Goal: Transaction & Acquisition: Purchase product/service

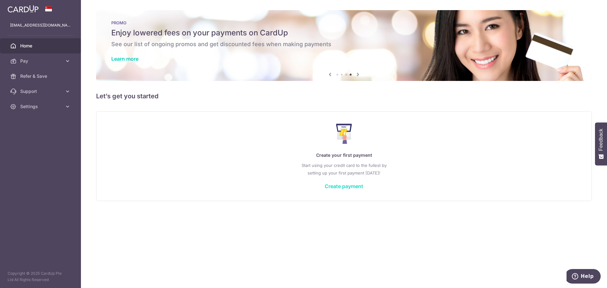
click at [348, 186] on link "Create payment" at bounding box center [343, 186] width 39 height 6
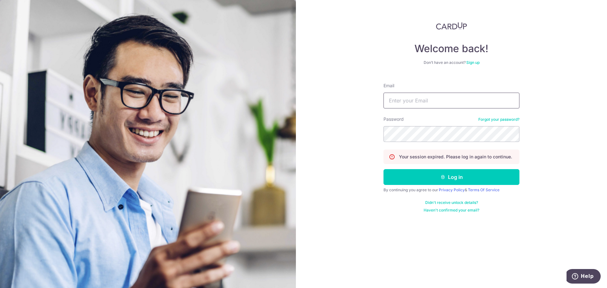
drag, startPoint x: 405, startPoint y: 104, endPoint x: 415, endPoint y: 105, distance: 10.2
click at [405, 104] on input "Email" at bounding box center [451, 101] width 136 height 16
type input "chuagh74@gmail.com"
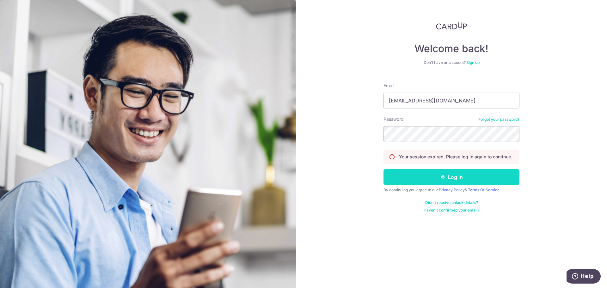
click at [426, 178] on button "Log in" at bounding box center [451, 177] width 136 height 16
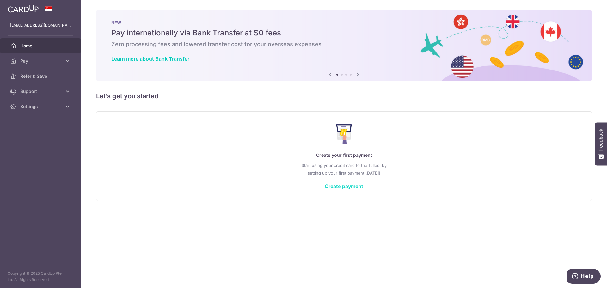
click at [332, 188] on link "Create payment" at bounding box center [343, 186] width 39 height 6
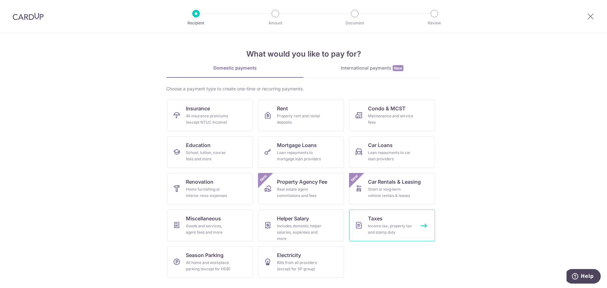
click at [365, 226] on link "Taxes Income tax, property tax and stamp duty" at bounding box center [392, 225] width 86 height 32
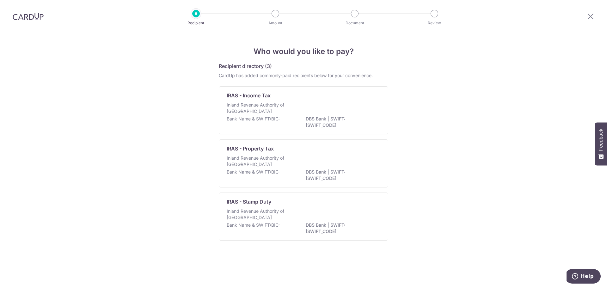
drag, startPoint x: 337, startPoint y: 108, endPoint x: 393, endPoint y: 140, distance: 64.7
click at [341, 108] on div "Inland Revenue Authority of [GEOGRAPHIC_DATA]" at bounding box center [304, 109] width 154 height 14
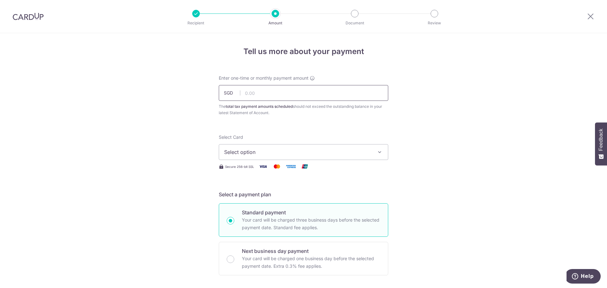
click at [322, 98] on input "text" at bounding box center [303, 93] width 169 height 16
paste input "7,076.47"
type input "7,076.47"
click at [313, 149] on span "Select option" at bounding box center [297, 152] width 147 height 8
click at [244, 167] on span "Add credit card" at bounding box center [308, 170] width 147 height 6
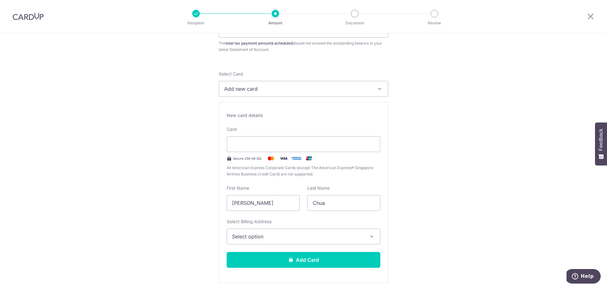
scroll to position [95, 0]
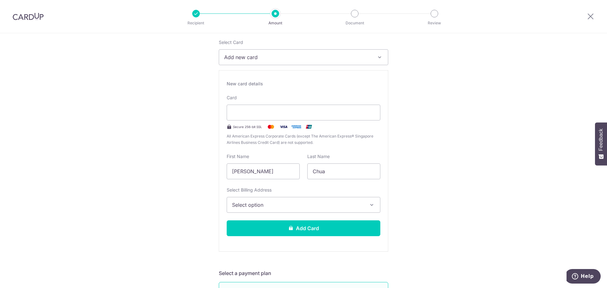
click at [239, 196] on div "Select Billing Address Select option Add Billing Address" at bounding box center [304, 200] width 154 height 26
click at [249, 201] on span "Select option" at bounding box center [297, 205] width 131 height 8
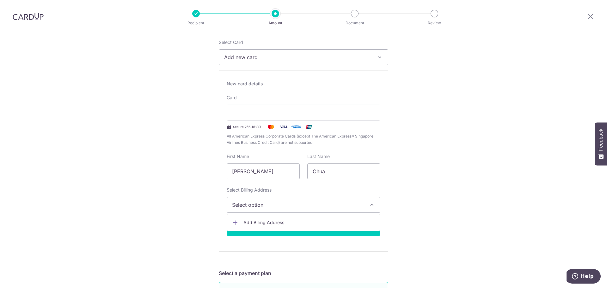
click at [286, 217] on link "Add Billing Address" at bounding box center [303, 222] width 153 height 11
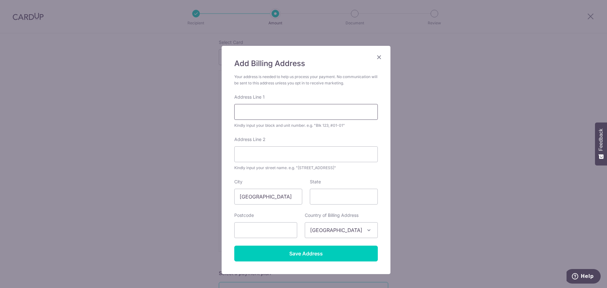
click at [249, 111] on input "Address Line 1" at bounding box center [305, 112] width 143 height 16
type input "48 Woodgrove Walk"
type input "738191"
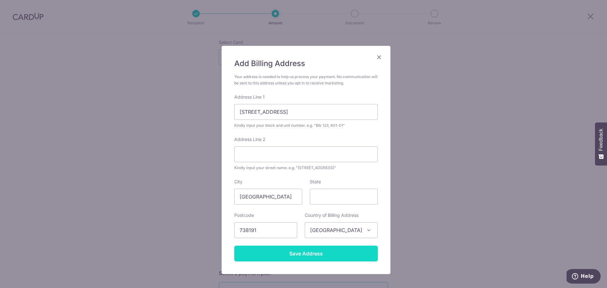
click at [318, 250] on input "Save Address" at bounding box center [305, 254] width 143 height 16
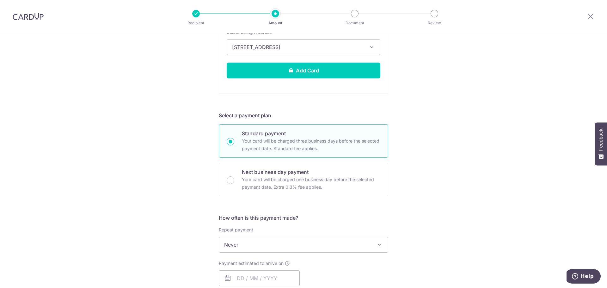
scroll to position [253, 0]
click at [312, 246] on span "Never" at bounding box center [303, 244] width 169 height 15
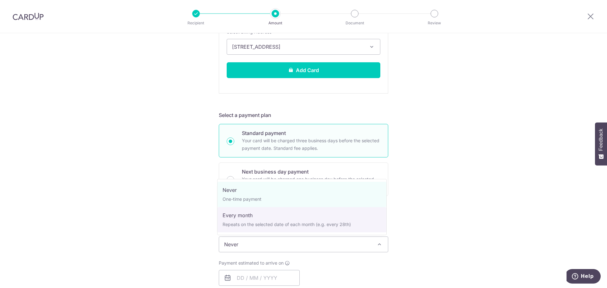
select select "3"
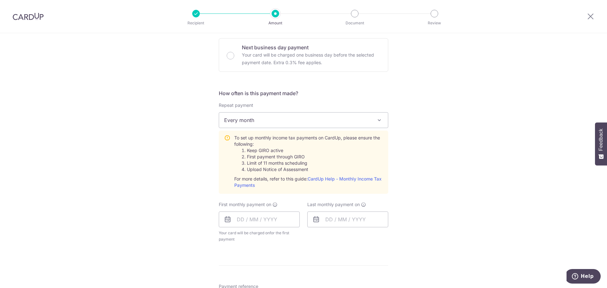
scroll to position [379, 0]
click at [272, 219] on input "text" at bounding box center [259, 217] width 81 height 16
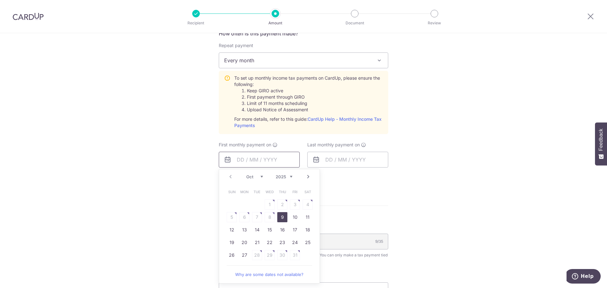
scroll to position [442, 0]
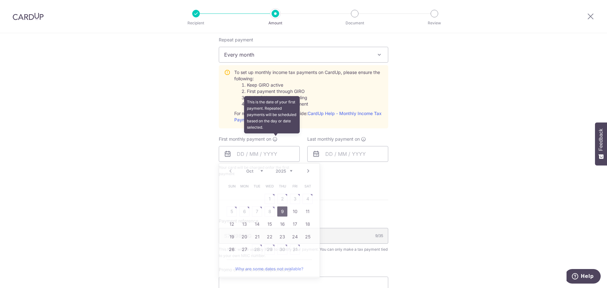
click at [274, 139] on icon at bounding box center [274, 138] width 5 height 5
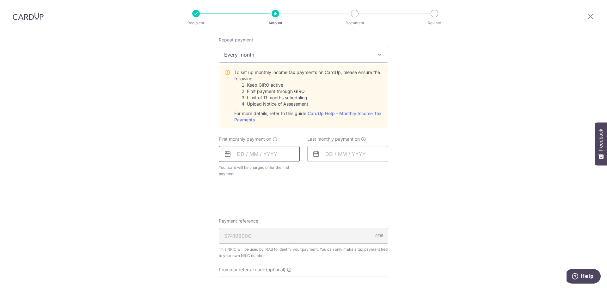
click at [280, 152] on input "text" at bounding box center [259, 154] width 81 height 16
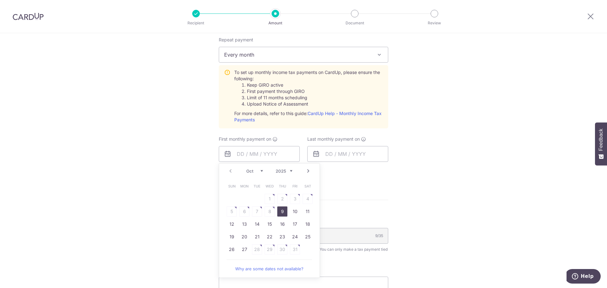
click at [306, 172] on link "Next" at bounding box center [308, 171] width 8 height 8
click at [280, 211] on table "Sun Mon Tue Wed Thu Fri Sat 1 2 3 4 5 6 7 8 9 10 11 12 13 14 15 16 17 18 19 20 …" at bounding box center [269, 224] width 88 height 88
click at [229, 171] on link "Prev" at bounding box center [231, 171] width 8 height 8
click at [271, 268] on link "Why are some dates not available?" at bounding box center [269, 268] width 85 height 13
click at [308, 171] on link "Next" at bounding box center [308, 171] width 8 height 8
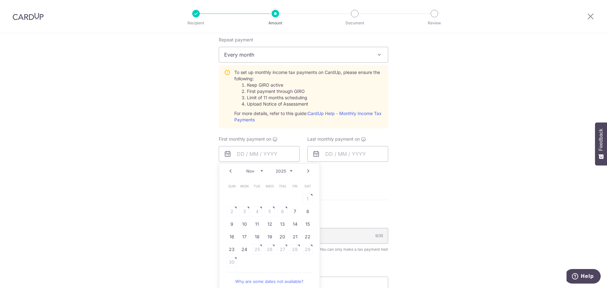
click at [229, 169] on link "Prev" at bounding box center [231, 171] width 8 height 8
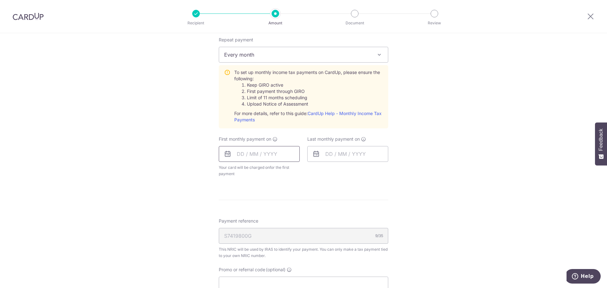
click at [262, 153] on input "text" at bounding box center [259, 154] width 81 height 16
click at [243, 250] on link "27" at bounding box center [244, 249] width 10 height 10
type input "[DATE]"
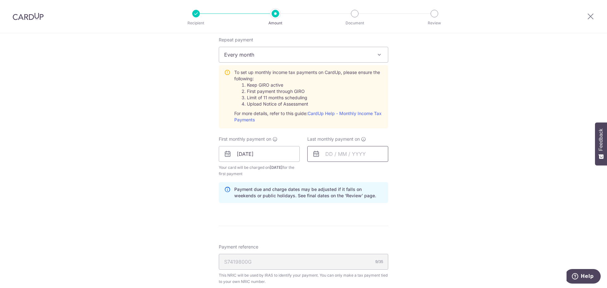
click at [328, 157] on input "text" at bounding box center [347, 154] width 81 height 16
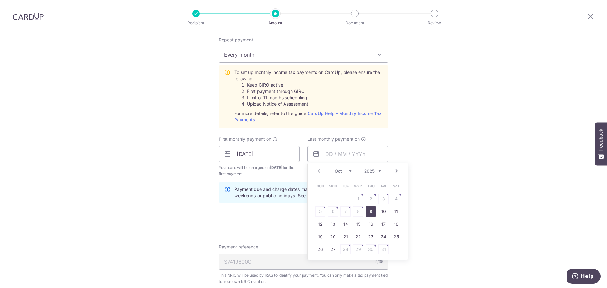
click at [394, 171] on link "Next" at bounding box center [397, 171] width 8 height 8
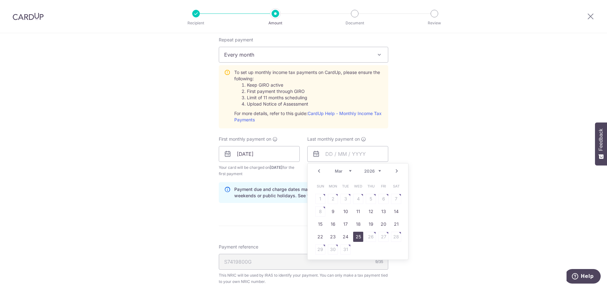
click at [359, 236] on link "25" at bounding box center [358, 237] width 10 height 10
type input "[DATE]"
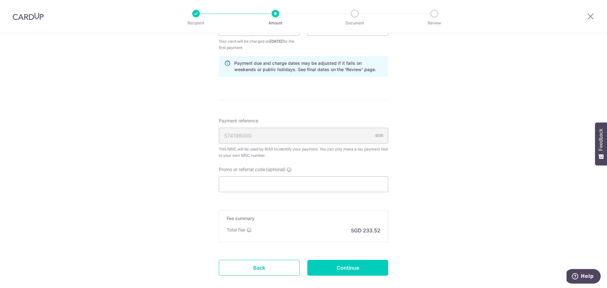
scroll to position [600, 0]
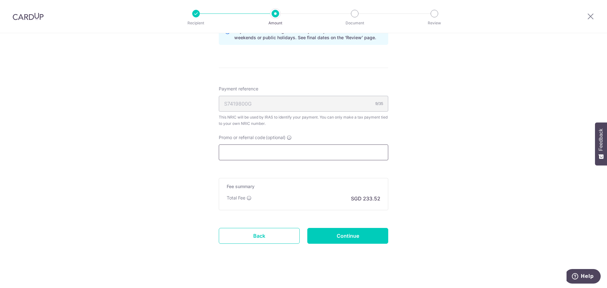
click at [289, 151] on input "Promo or referral code (optional)" at bounding box center [303, 152] width 169 height 16
paste input "VTAX25R"
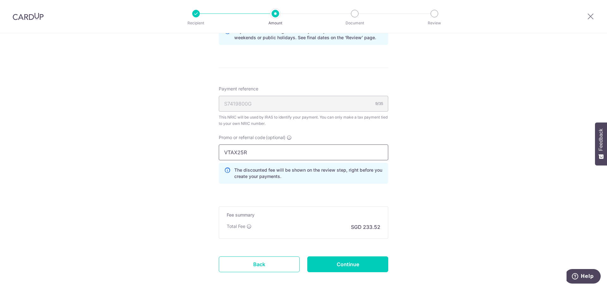
type input "VTAX25R"
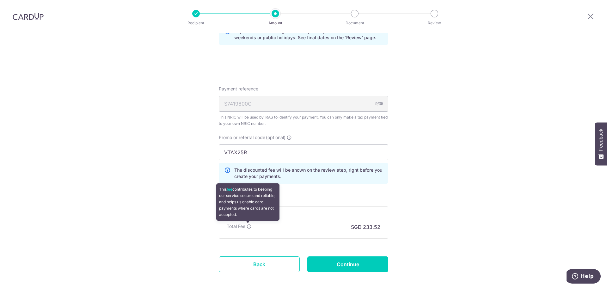
click at [250, 225] on icon at bounding box center [248, 226] width 5 height 5
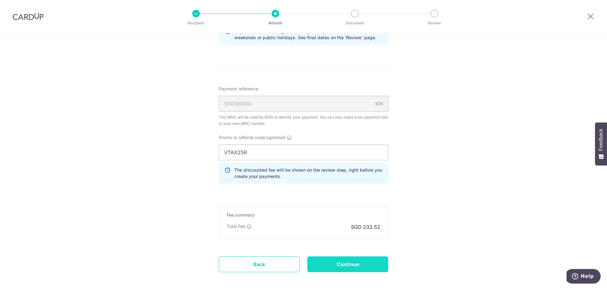
click at [354, 269] on input "Continue" at bounding box center [347, 264] width 81 height 16
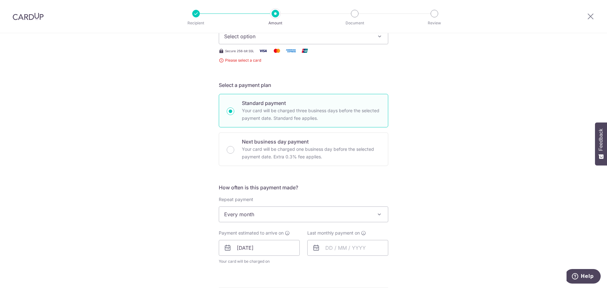
scroll to position [45, 0]
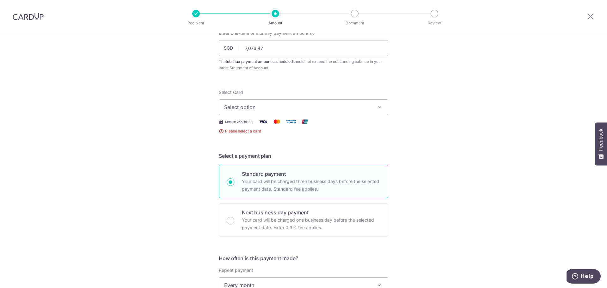
click at [288, 101] on button "Select option" at bounding box center [303, 107] width 169 height 16
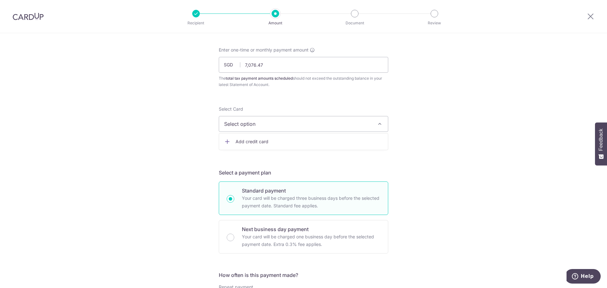
scroll to position [0, 0]
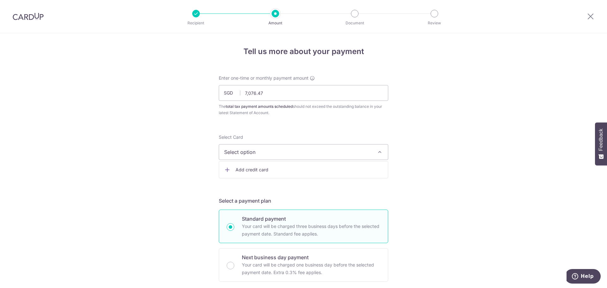
click at [270, 167] on span "Add credit card" at bounding box center [308, 170] width 147 height 6
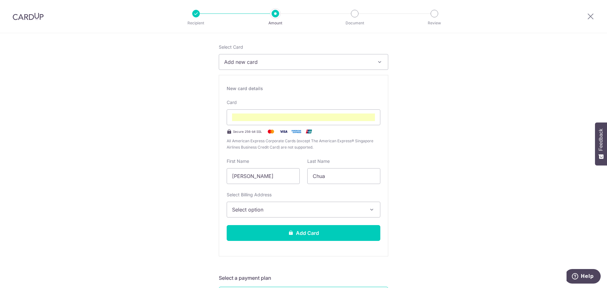
scroll to position [126, 0]
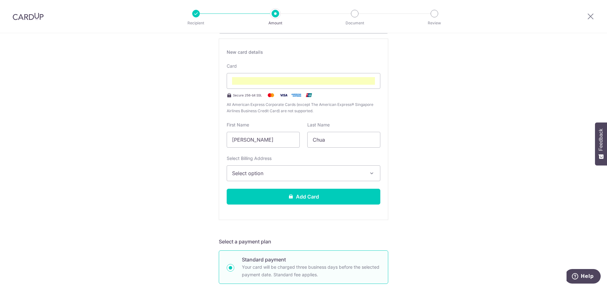
click at [280, 168] on button "Select option" at bounding box center [304, 173] width 154 height 16
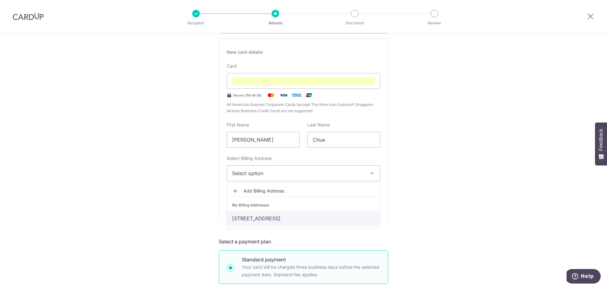
click at [285, 214] on link "48 Woodgrove Walk, Singapore, Singapore-738191" at bounding box center [303, 218] width 153 height 15
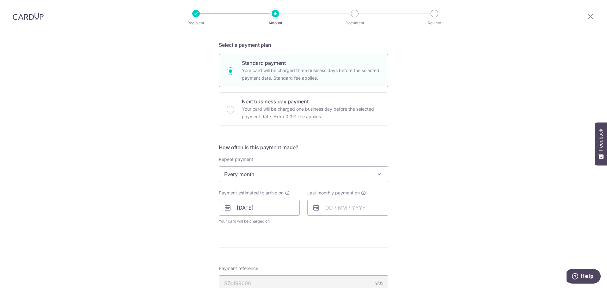
scroll to position [348, 0]
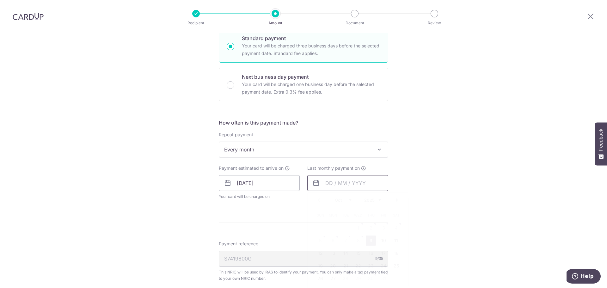
click at [354, 186] on input "text" at bounding box center [347, 183] width 81 height 16
click at [394, 202] on link "Next" at bounding box center [397, 200] width 8 height 8
click at [394, 201] on link "Next" at bounding box center [397, 200] width 8 height 8
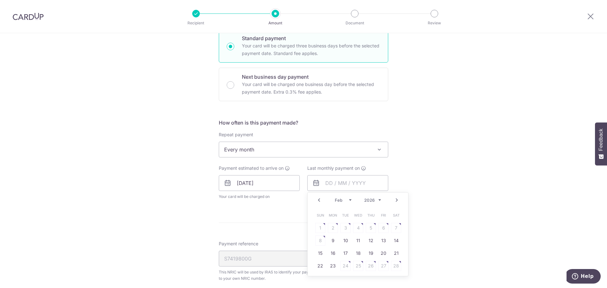
click at [394, 201] on link "Next" at bounding box center [397, 200] width 8 height 8
click at [355, 262] on link "25" at bounding box center [358, 266] width 10 height 10
type input "25/03/2026"
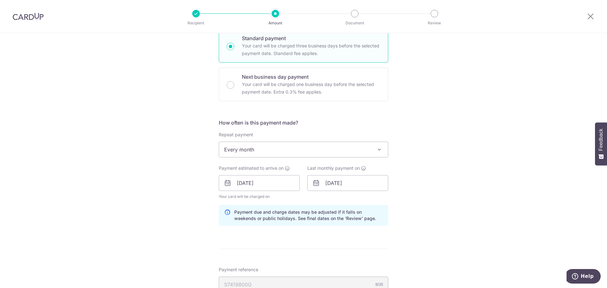
click at [445, 214] on div "Tell us more about your payment Enter one-time or monthly payment amount SGD 7,…" at bounding box center [303, 93] width 607 height 815
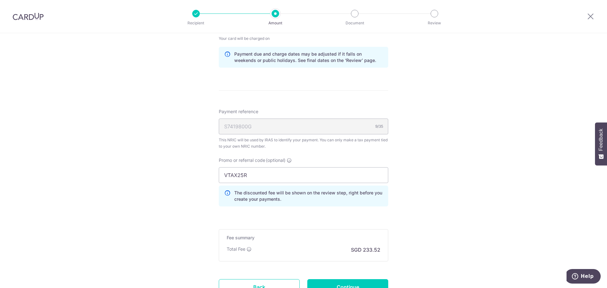
scroll to position [560, 0]
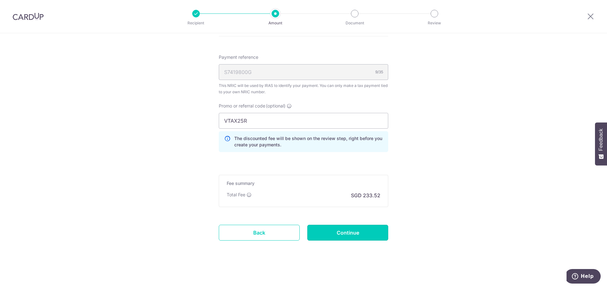
drag, startPoint x: 343, startPoint y: 233, endPoint x: 365, endPoint y: 232, distance: 22.5
click at [343, 233] on input "Continue" at bounding box center [347, 233] width 81 height 16
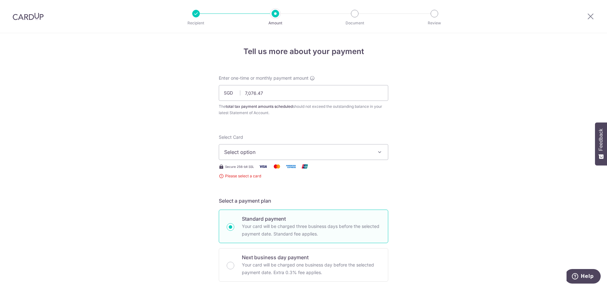
click at [331, 149] on span "Select option" at bounding box center [297, 152] width 147 height 8
click at [283, 170] on span "Add credit card" at bounding box center [308, 170] width 147 height 6
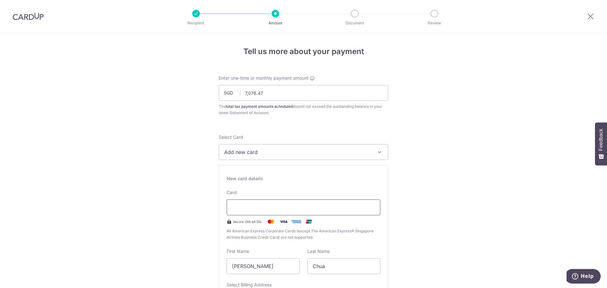
click at [282, 202] on div at bounding box center [304, 207] width 154 height 16
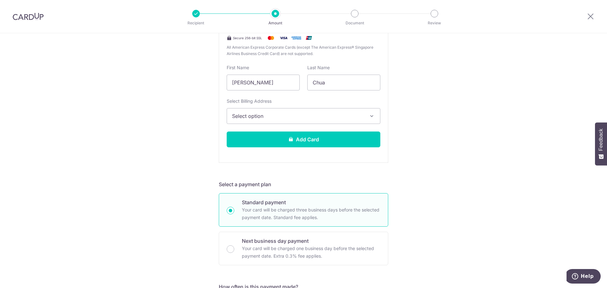
scroll to position [190, 0]
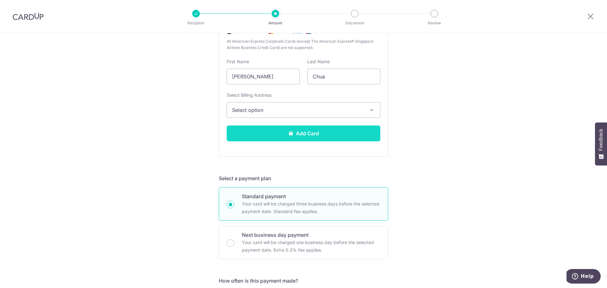
click at [312, 132] on button "Add Card" at bounding box center [304, 133] width 154 height 16
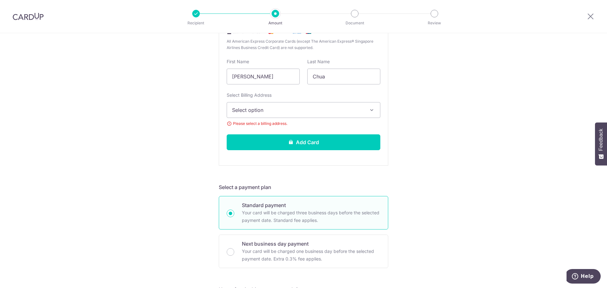
click at [298, 99] on div "Select Billing Address Select option Add Billing Address My Billing Addresses 4…" at bounding box center [304, 105] width 154 height 26
click at [297, 107] on span "Select option" at bounding box center [297, 110] width 131 height 8
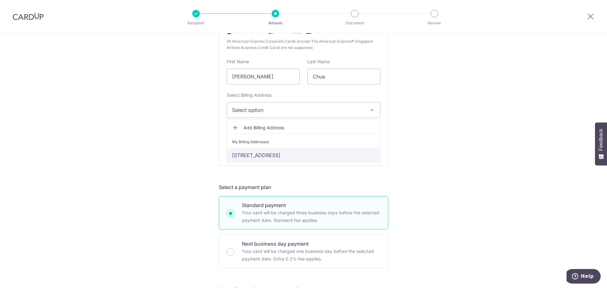
click at [282, 153] on link "48 Woodgrove Walk, Singapore, Singapore-738191" at bounding box center [303, 155] width 153 height 15
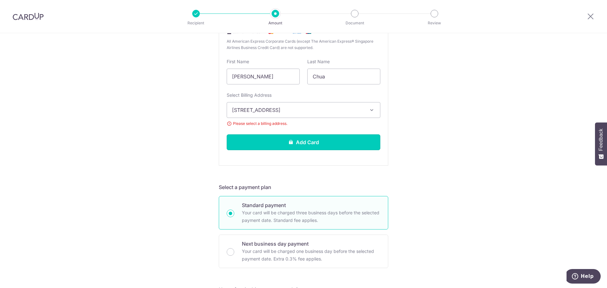
drag, startPoint x: 290, startPoint y: 146, endPoint x: 294, endPoint y: 147, distance: 4.9
click at [293, 147] on button "Add Card" at bounding box center [304, 142] width 154 height 16
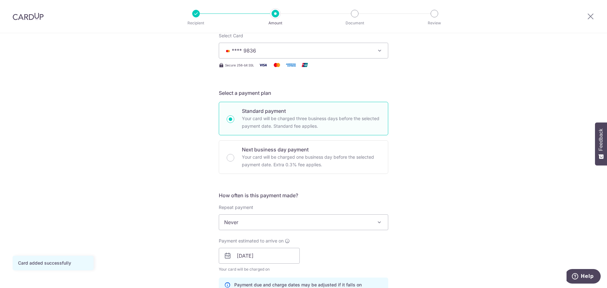
scroll to position [158, 0]
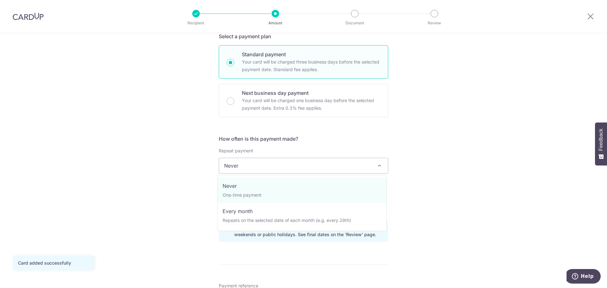
click at [323, 167] on span "Never" at bounding box center [303, 165] width 169 height 15
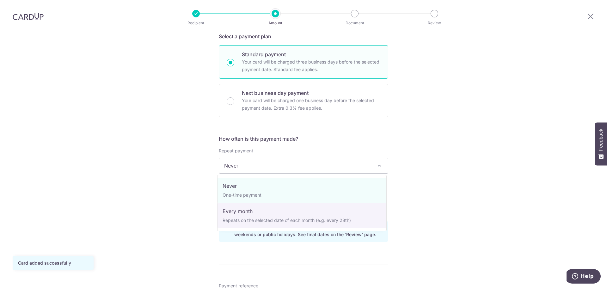
drag, startPoint x: 288, startPoint y: 215, endPoint x: 307, endPoint y: 214, distance: 19.3
select select "3"
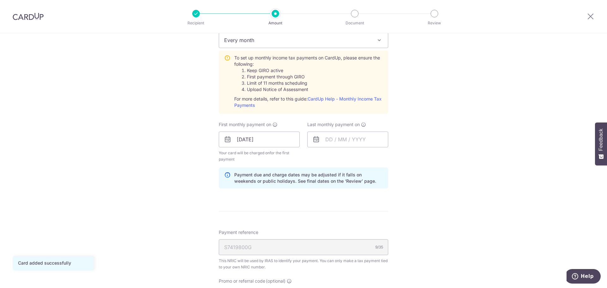
scroll to position [284, 0]
drag, startPoint x: 359, startPoint y: 134, endPoint x: 362, endPoint y: 136, distance: 3.6
click at [360, 134] on input "text" at bounding box center [347, 138] width 81 height 16
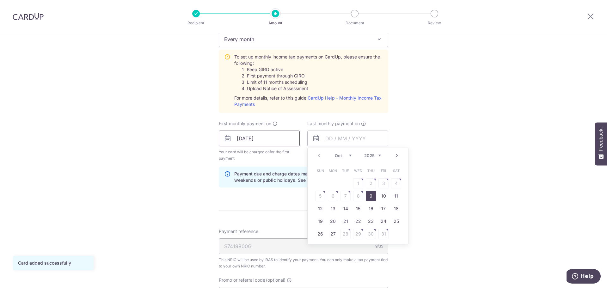
click at [270, 136] on input "27/10/2025" at bounding box center [259, 138] width 81 height 16
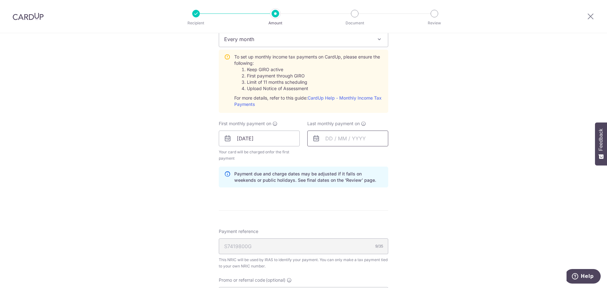
click at [369, 140] on input "text" at bounding box center [347, 138] width 81 height 16
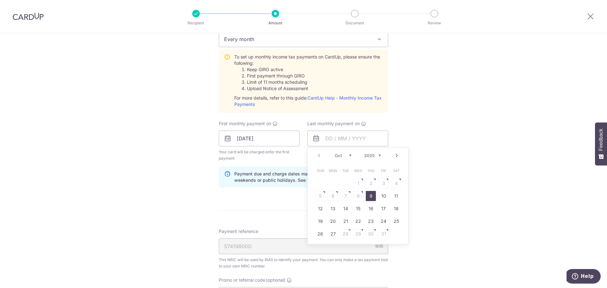
click at [394, 156] on link "Next" at bounding box center [397, 156] width 8 height 8
click at [353, 220] on link "25" at bounding box center [358, 221] width 10 height 10
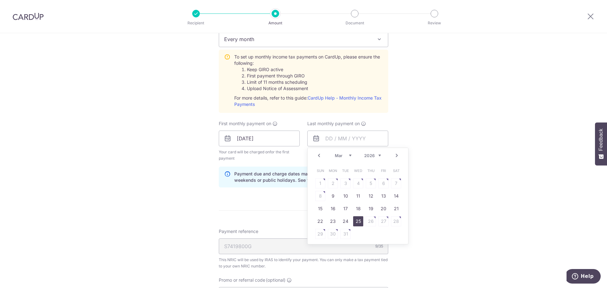
type input "25/03/2026"
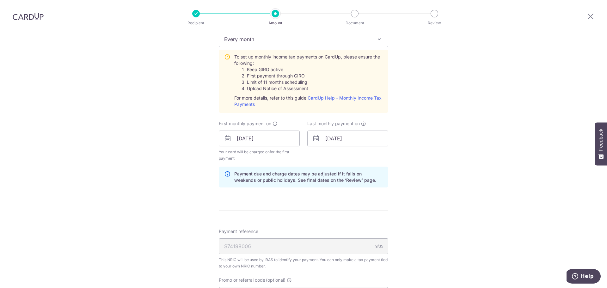
click at [453, 197] on div "Tell us more about your payment Enter one-time or monthly payment amount SGD 7,…" at bounding box center [303, 91] width 607 height 685
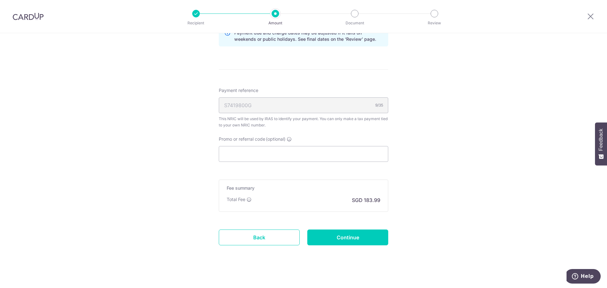
scroll to position [430, 0]
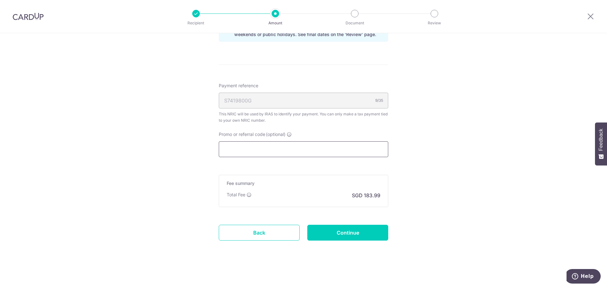
click at [337, 141] on input "Promo or referral code (optional)" at bounding box center [303, 149] width 169 height 16
paste input "VTAX25R"
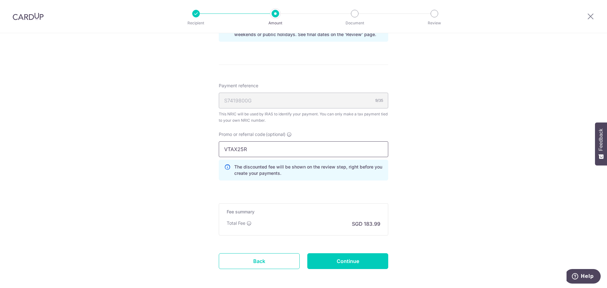
type input "VTAX25R"
drag, startPoint x: 280, startPoint y: 152, endPoint x: 109, endPoint y: 114, distance: 175.3
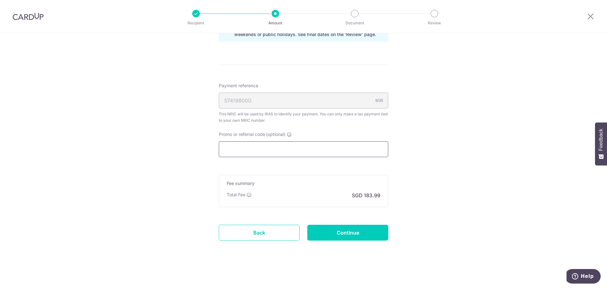
paste input "VTAX25R"
type input "VTAX25R"
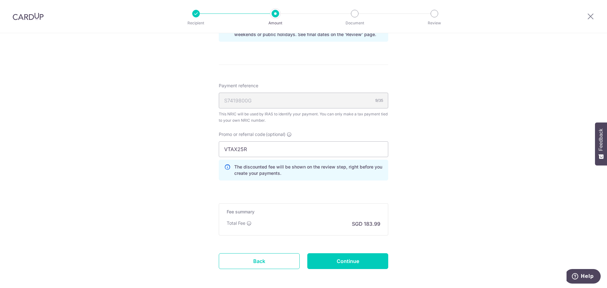
drag, startPoint x: 359, startPoint y: 258, endPoint x: 369, endPoint y: 255, distance: 10.4
click at [359, 258] on input "Continue" at bounding box center [347, 261] width 81 height 16
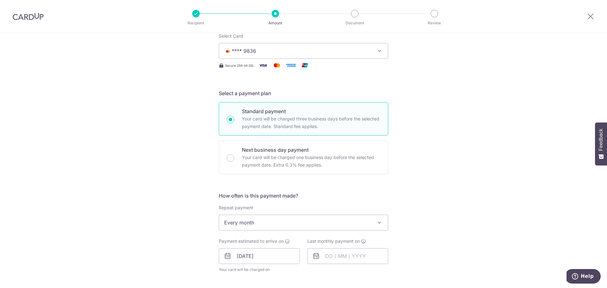
scroll to position [126, 0]
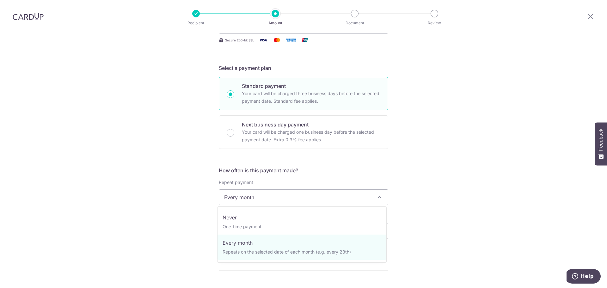
drag, startPoint x: 261, startPoint y: 197, endPoint x: 251, endPoint y: 195, distance: 10.0
click at [251, 195] on span "Every month" at bounding box center [303, 197] width 169 height 15
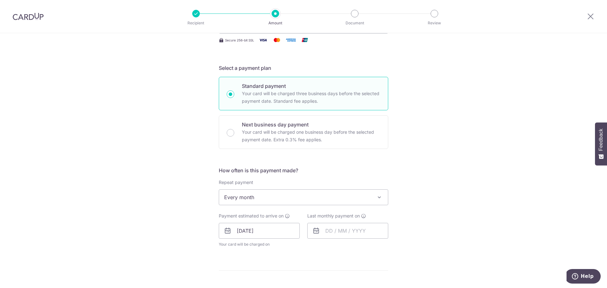
click at [455, 187] on div "Tell us more about your payment Enter one-time or monthly payment amount SGD 7,…" at bounding box center [303, 219] width 607 height 624
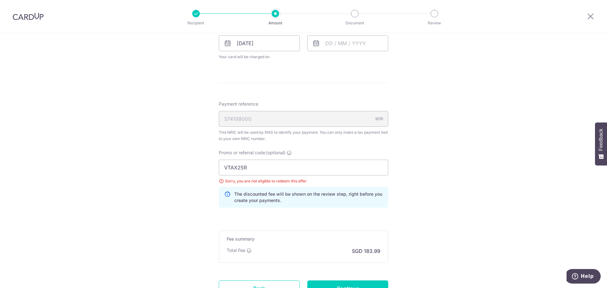
scroll to position [316, 0]
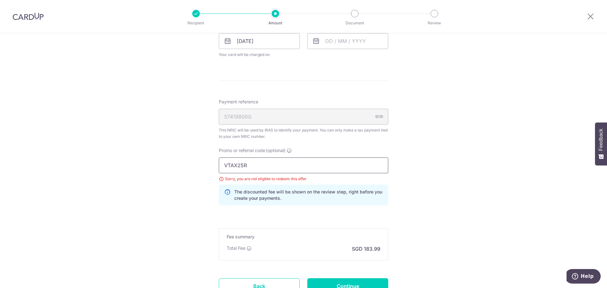
drag, startPoint x: 267, startPoint y: 164, endPoint x: 76, endPoint y: 147, distance: 192.5
click at [76, 147] on div "Tell us more about your payment Enter one-time or monthly payment amount SGD 7,…" at bounding box center [303, 29] width 607 height 624
paste input "MCTAX25N"
drag, startPoint x: 223, startPoint y: 165, endPoint x: 255, endPoint y: 146, distance: 37.1
click at [233, 163] on input "MCTAX25N" at bounding box center [303, 165] width 169 height 16
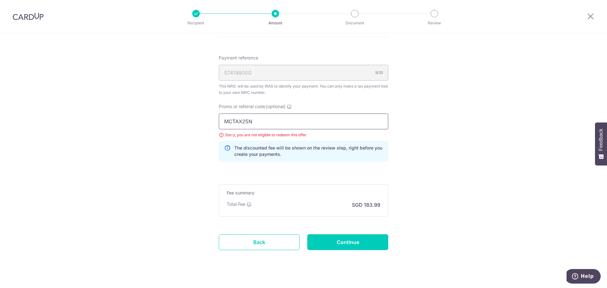
scroll to position [369, 0]
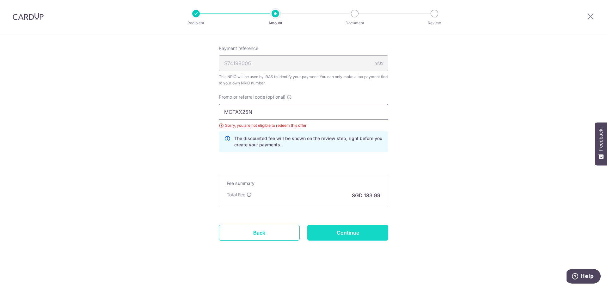
type input "MCTAX25N"
click at [350, 233] on input "Continue" at bounding box center [347, 233] width 81 height 16
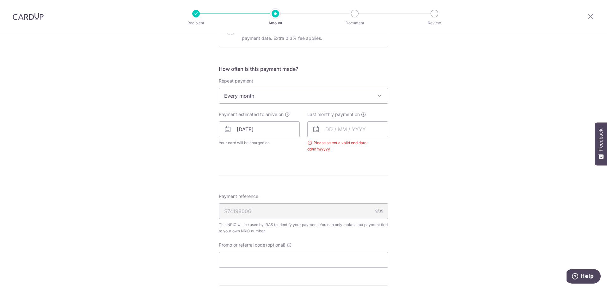
scroll to position [208, 0]
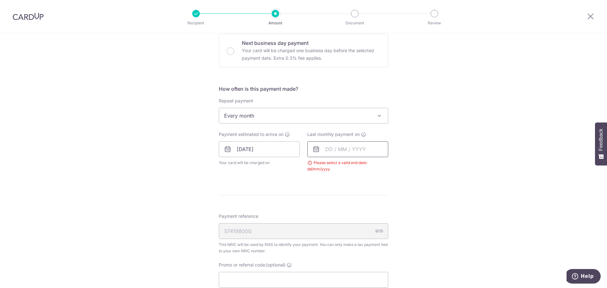
click at [359, 149] on input "text" at bounding box center [347, 149] width 81 height 16
click at [397, 167] on link "Next" at bounding box center [397, 166] width 8 height 8
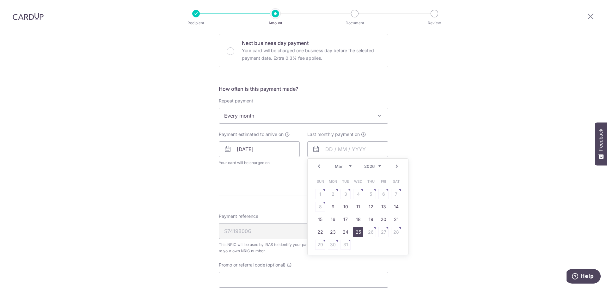
click at [360, 232] on link "25" at bounding box center [358, 232] width 10 height 10
type input "[DATE]"
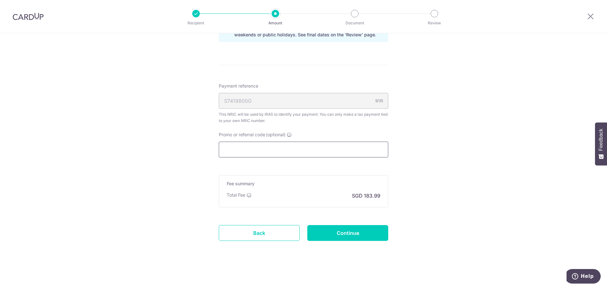
scroll to position [364, 0]
click at [254, 137] on span "Promo or referral code" at bounding box center [242, 134] width 46 height 6
click at [254, 141] on input "Promo or referral code (optional)" at bounding box center [303, 149] width 169 height 16
click at [248, 152] on input "Promo or referral code (optional)" at bounding box center [303, 149] width 169 height 16
paste input "MCTAX25N"
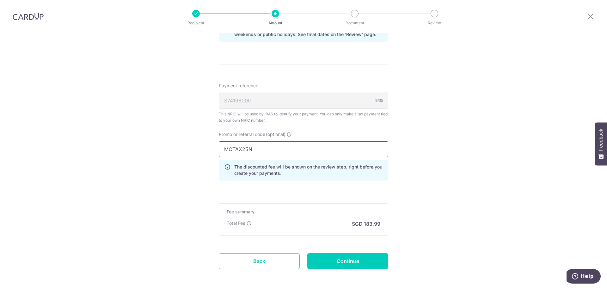
click at [224, 151] on input "MCTAX25N" at bounding box center [303, 149] width 169 height 16
type input "MCTAX25N"
drag, startPoint x: 330, startPoint y: 256, endPoint x: 335, endPoint y: 258, distance: 5.2
click at [330, 256] on input "Continue" at bounding box center [347, 261] width 81 height 16
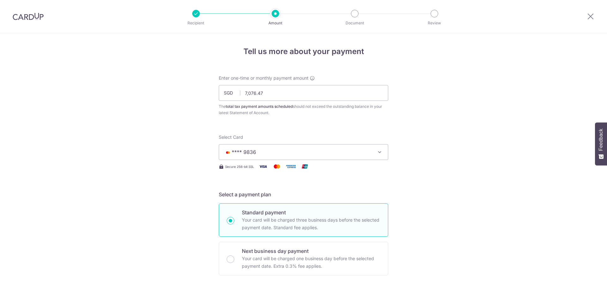
scroll to position [369, 0]
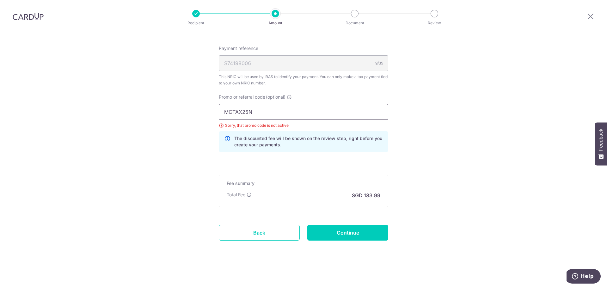
drag, startPoint x: 296, startPoint y: 114, endPoint x: 246, endPoint y: 118, distance: 49.8
paste input "REC185"
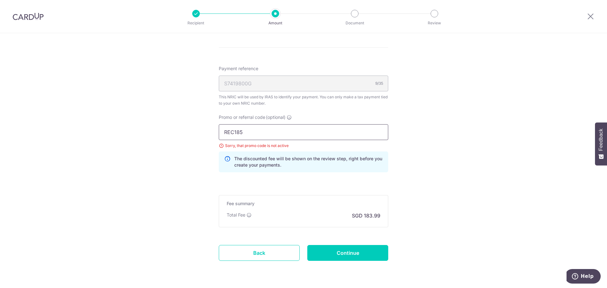
scroll to position [306, 0]
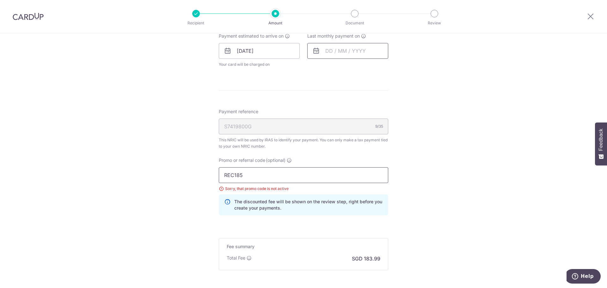
type input "REC185"
click at [349, 46] on input "text" at bounding box center [347, 51] width 81 height 16
click at [394, 69] on link "Next" at bounding box center [397, 68] width 8 height 8
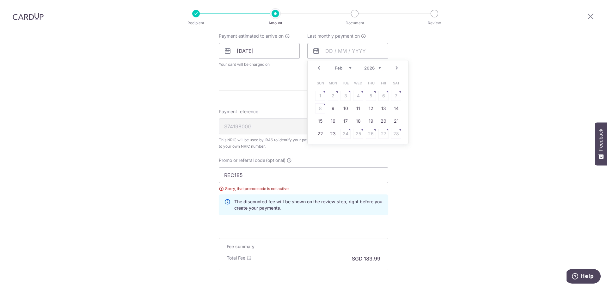
click at [394, 69] on link "Next" at bounding box center [397, 68] width 8 height 8
click at [355, 135] on link "25" at bounding box center [358, 134] width 10 height 10
type input "[DATE]"
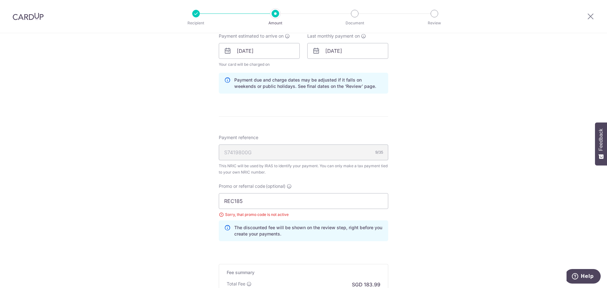
click at [415, 165] on div "Tell us more about your payment Enter one-time or monthly payment amount SGD 7,…" at bounding box center [303, 52] width 607 height 650
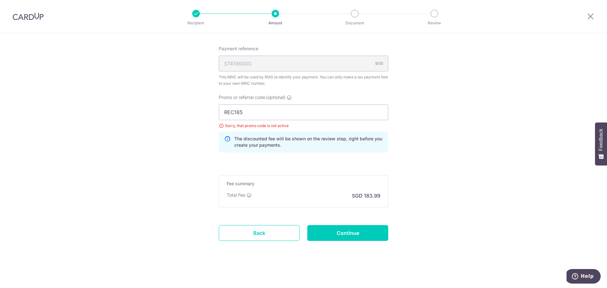
scroll to position [395, 0]
drag, startPoint x: 231, startPoint y: 108, endPoint x: 133, endPoint y: 114, distance: 98.4
drag, startPoint x: 373, startPoint y: 232, endPoint x: 377, endPoint y: 230, distance: 5.2
click at [373, 230] on input "Continue" at bounding box center [347, 233] width 81 height 16
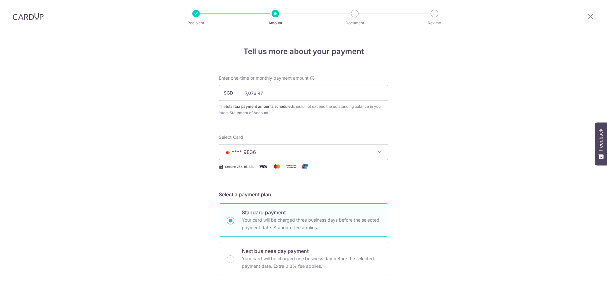
scroll to position [369, 0]
